Goal: Information Seeking & Learning: Learn about a topic

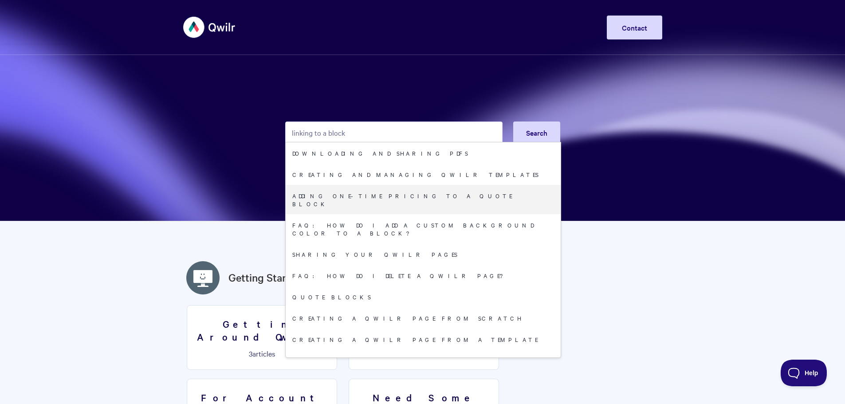
type input "linking to a block"
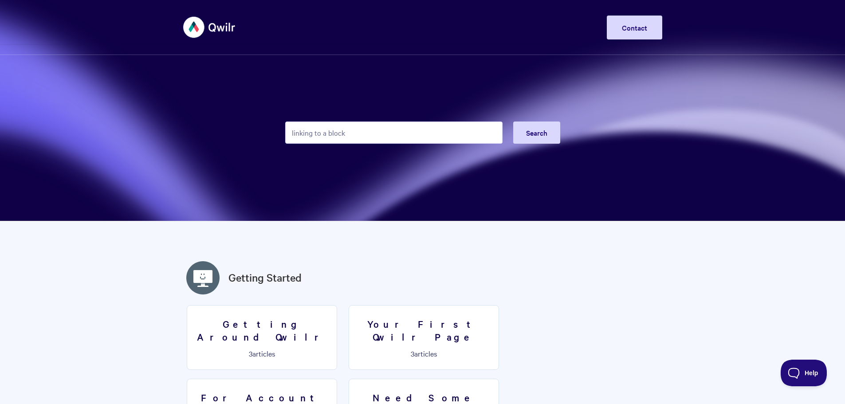
click at [590, 193] on section "linking to a block Search" at bounding box center [422, 110] width 845 height 221
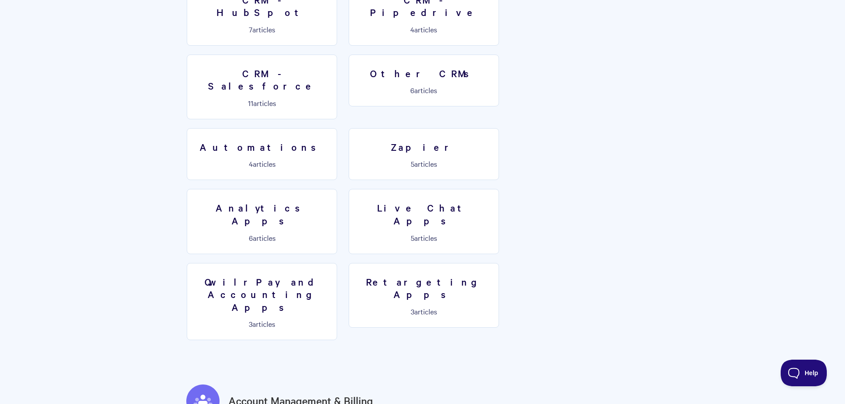
scroll to position [1408, 0]
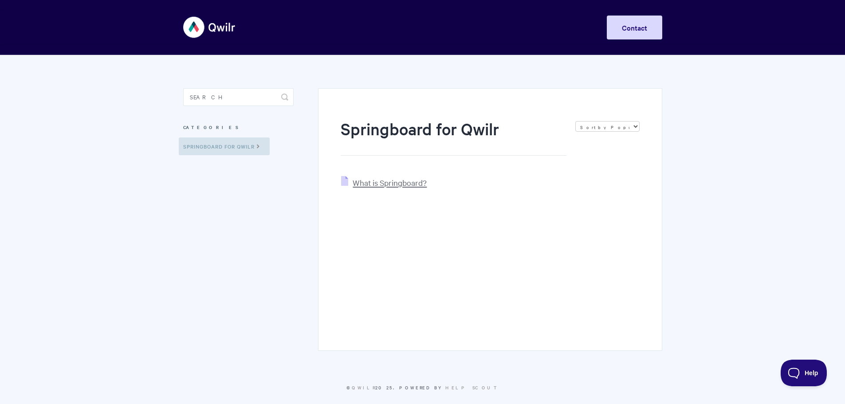
click at [390, 186] on span "What is Springboard?" at bounding box center [390, 183] width 74 height 10
